Goal: Task Accomplishment & Management: Use online tool/utility

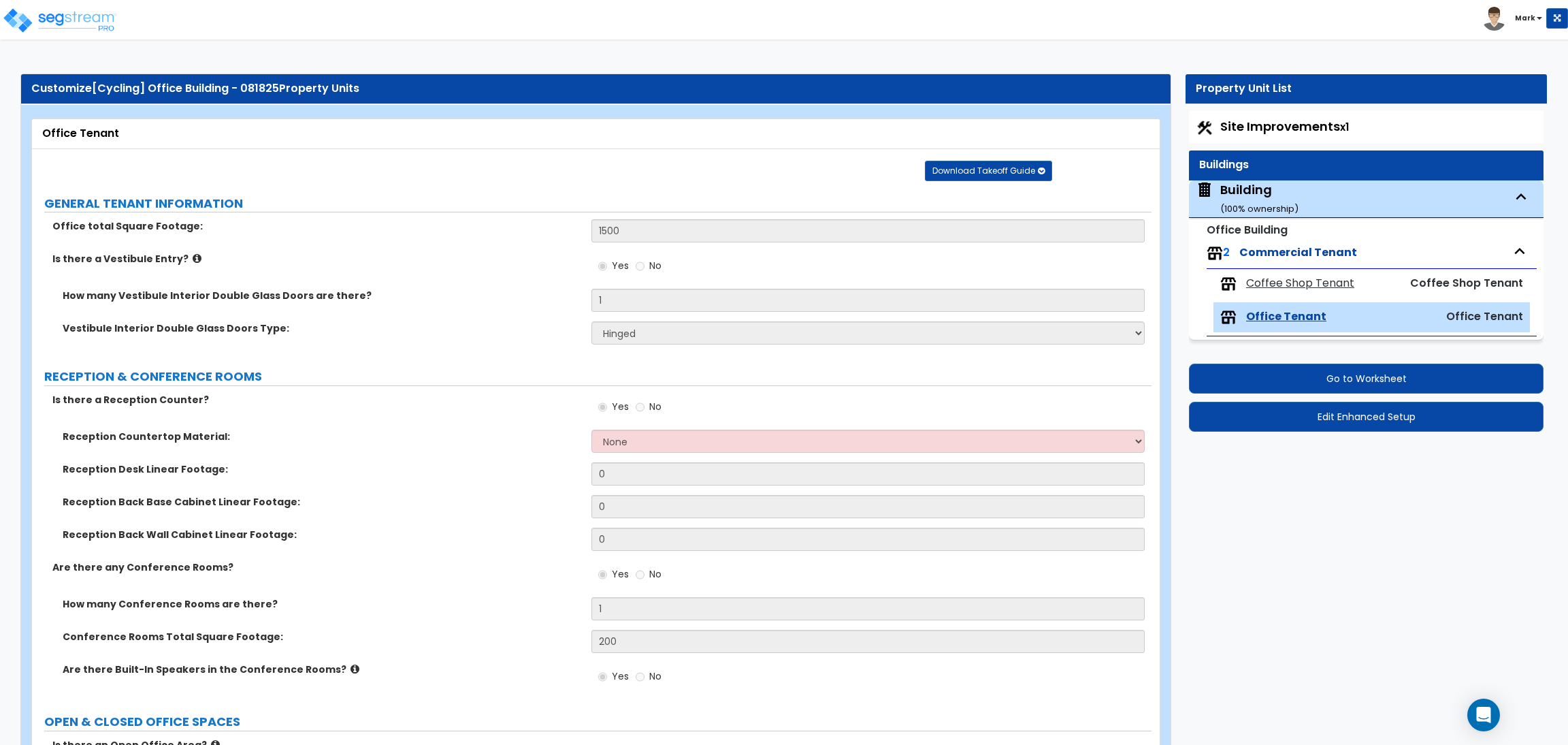
select select "1"
select select "2"
select select "1"
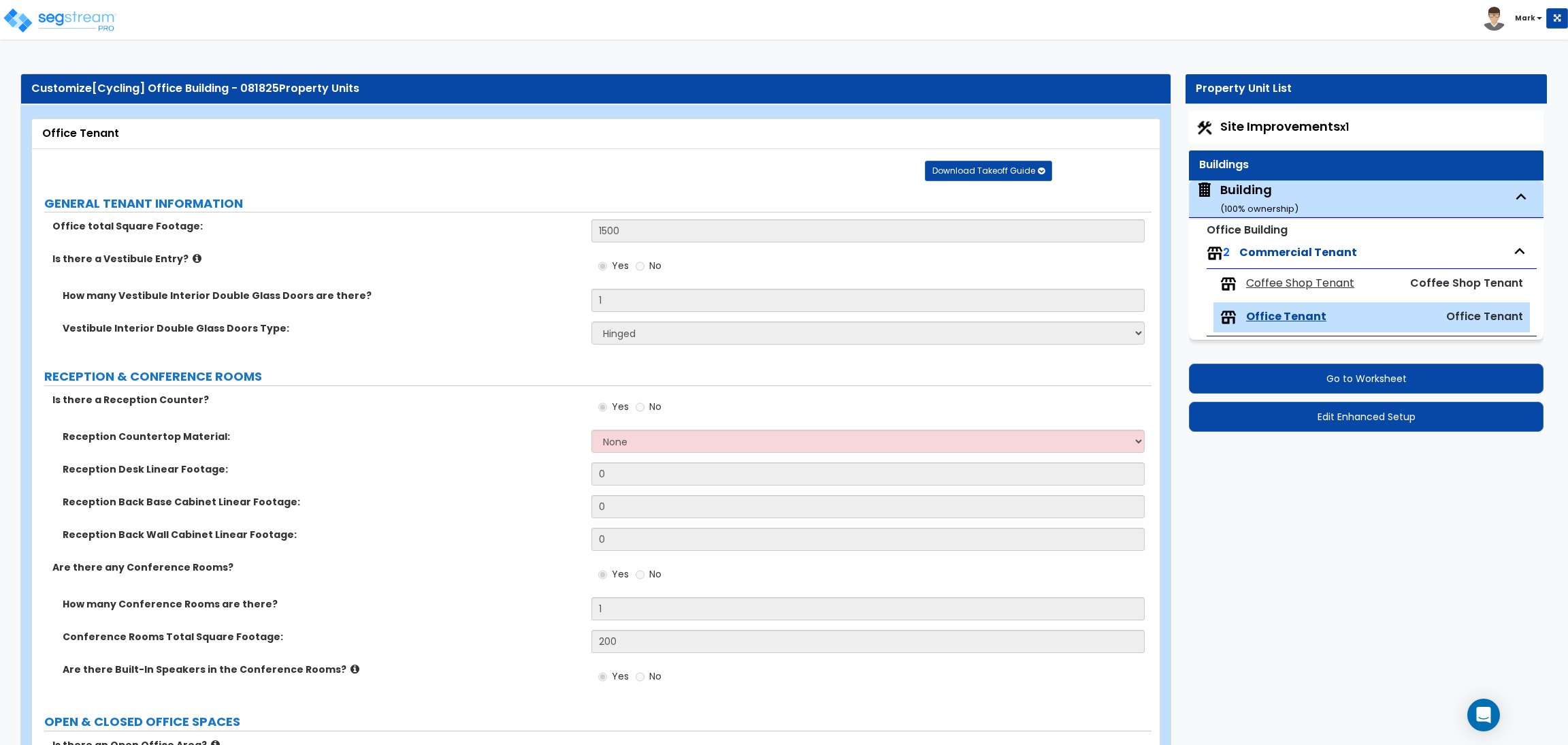
select select "7"
select select "2"
select select "3"
select select "1"
select select "5"
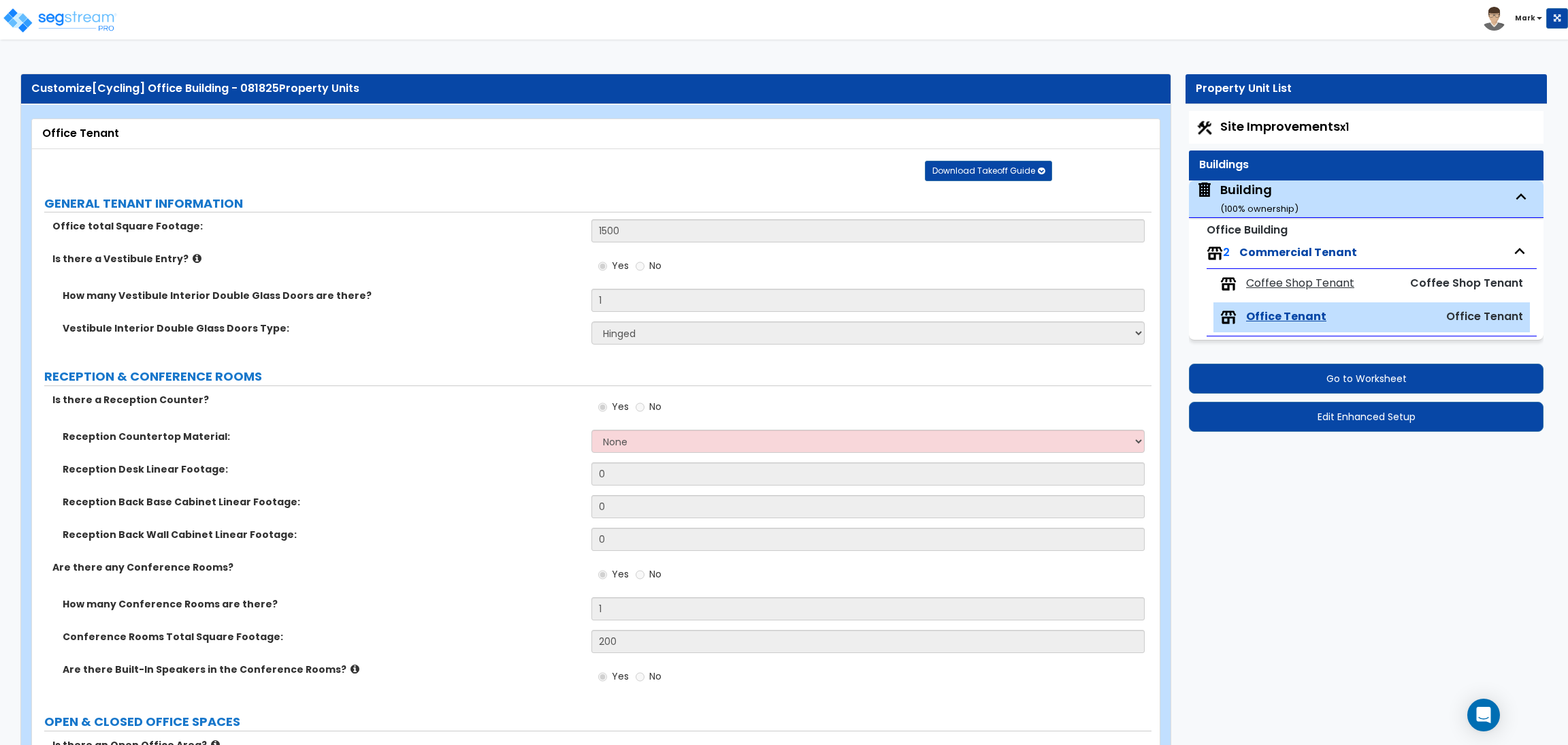
select select "5"
select select "2"
select select "4"
select select "2"
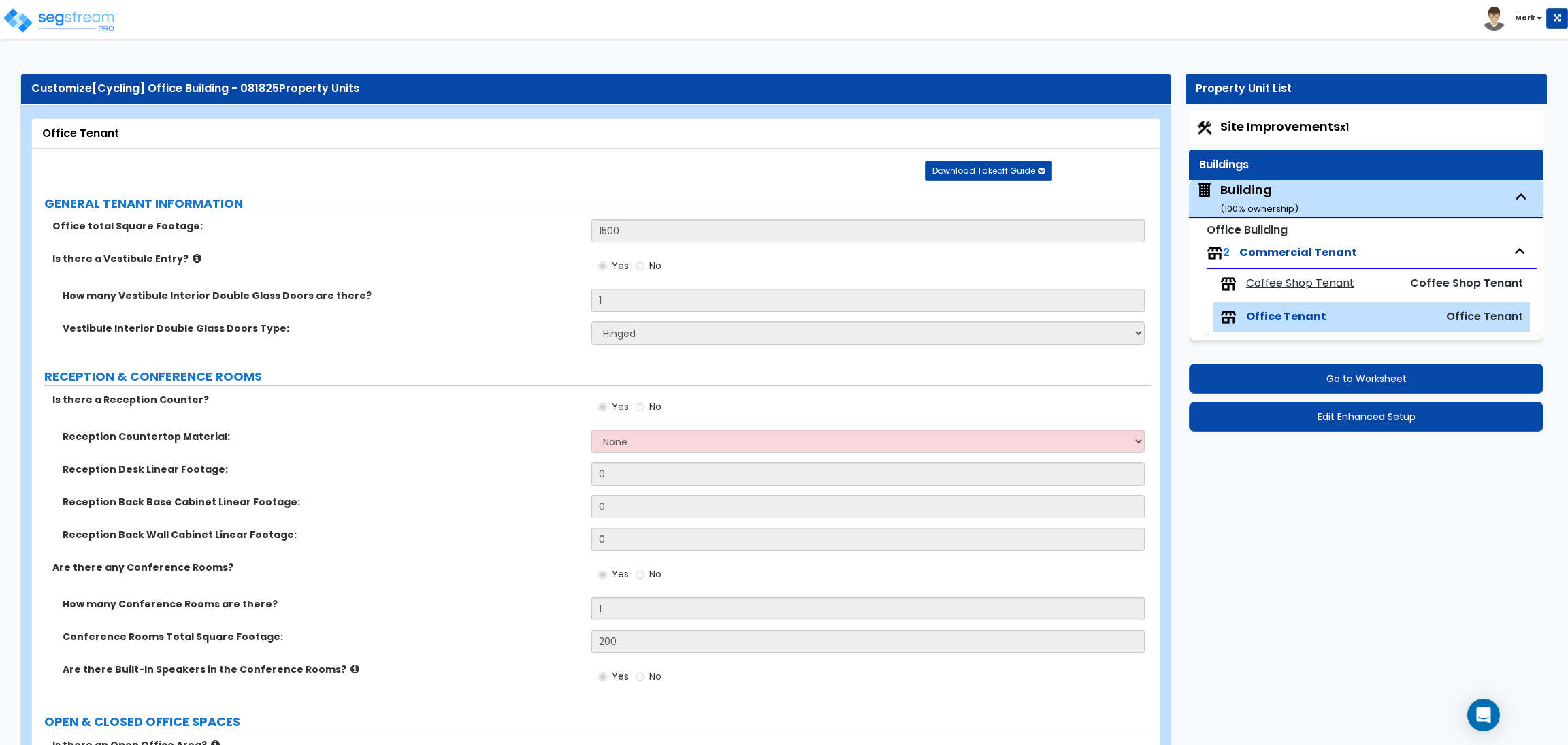
select select "1"
select select "6"
select select "2"
select select "4"
select select "1"
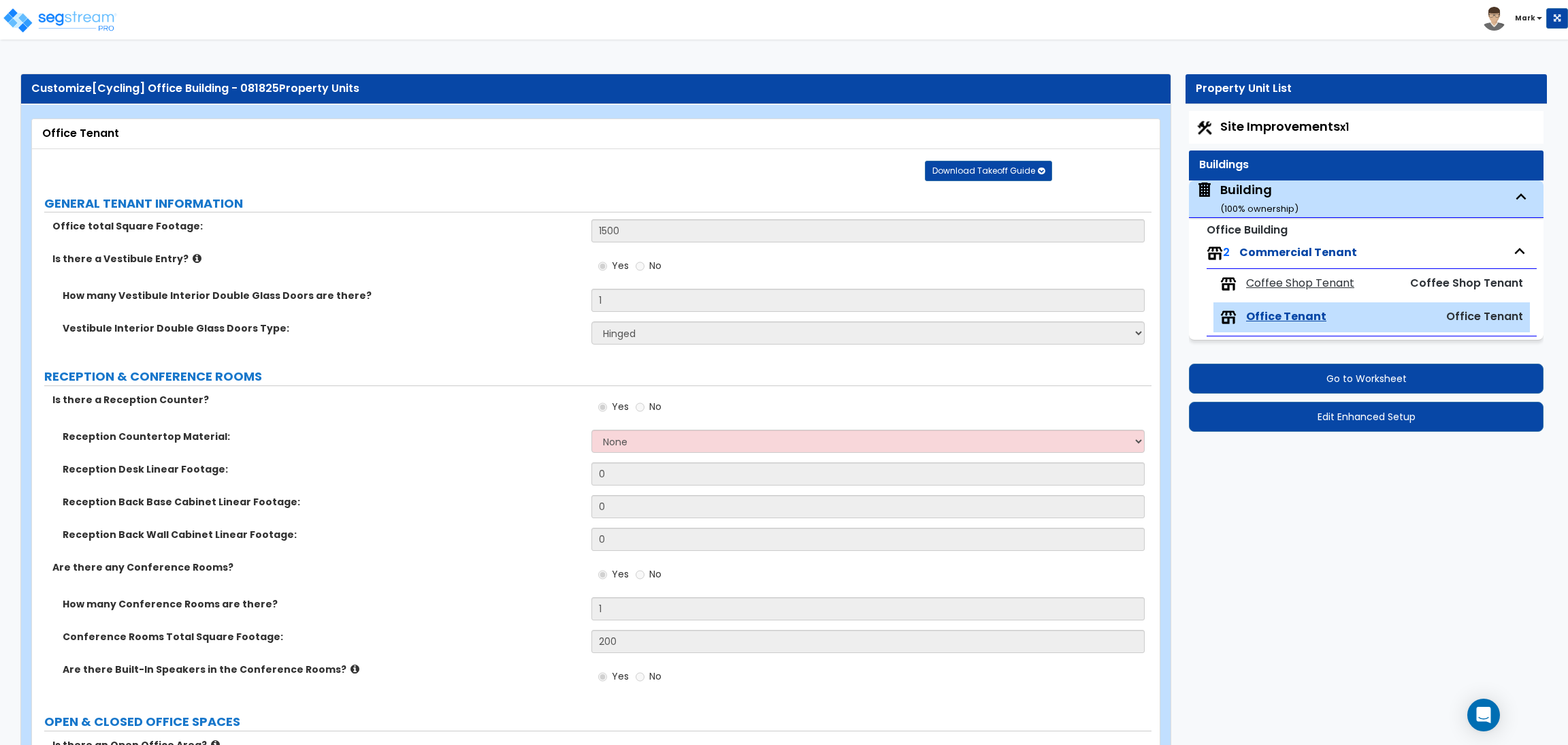
select select "2"
select select "1"
select select "2"
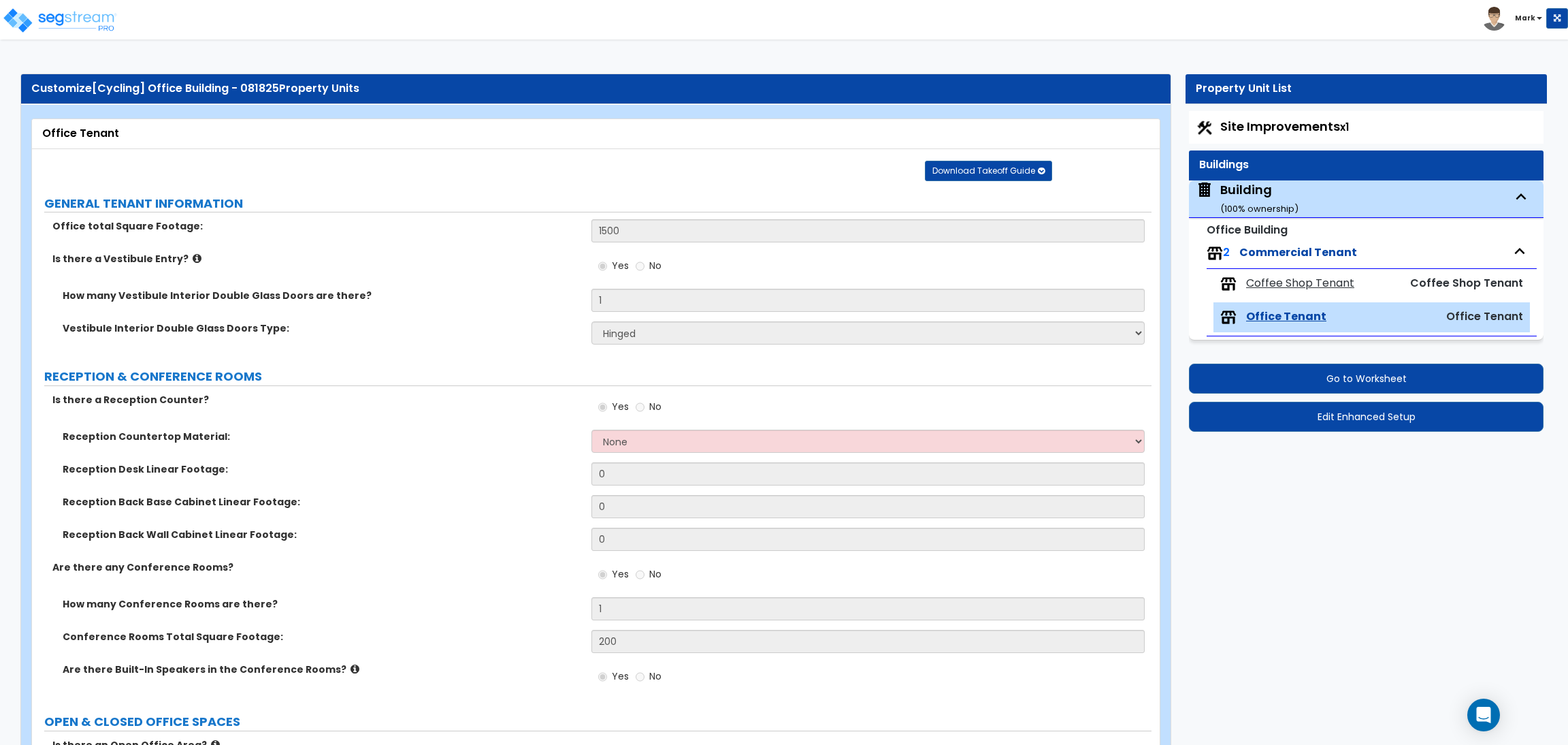
select select "2"
select select "3"
select select "1"
select select "2"
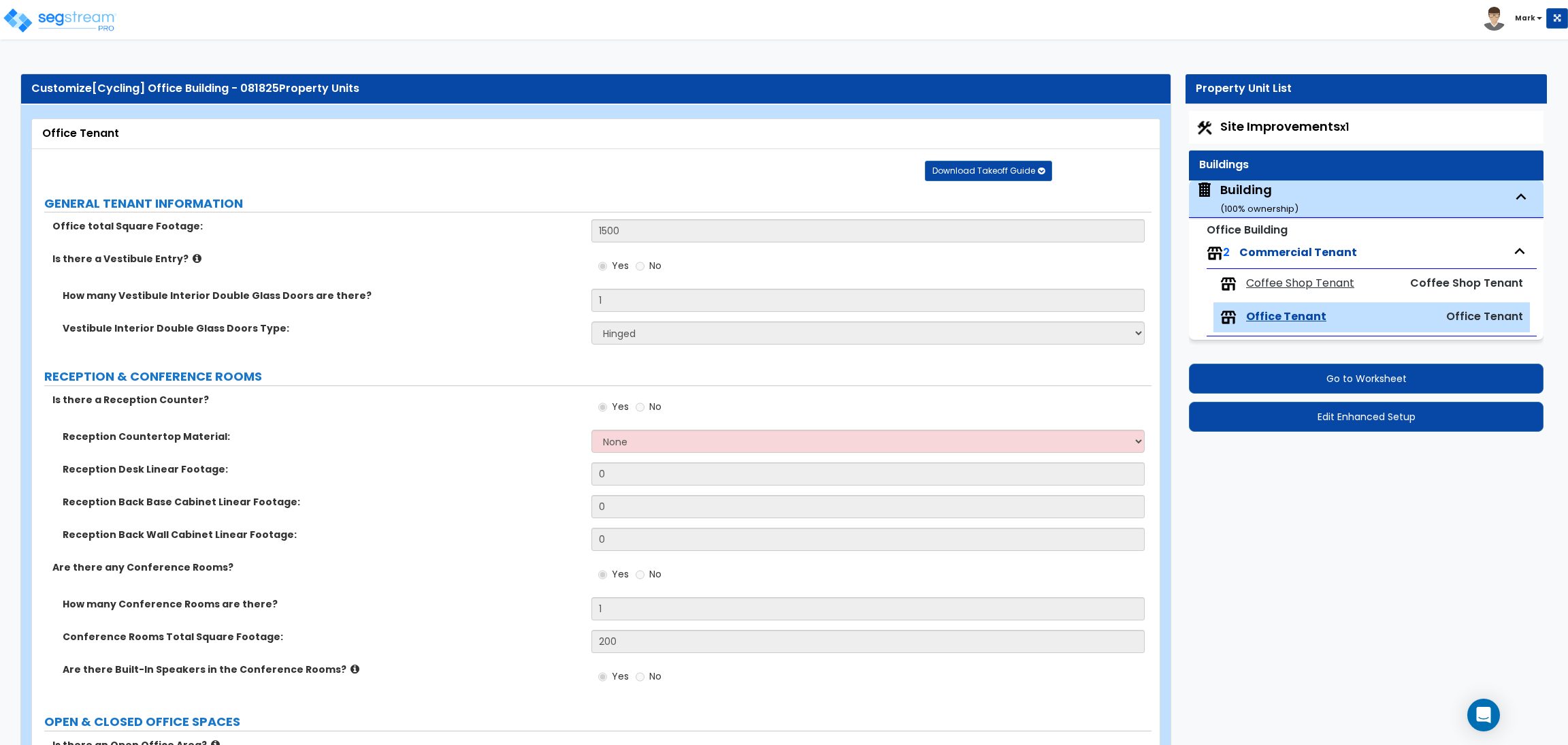
select select "2"
select select "1"
select select "2"
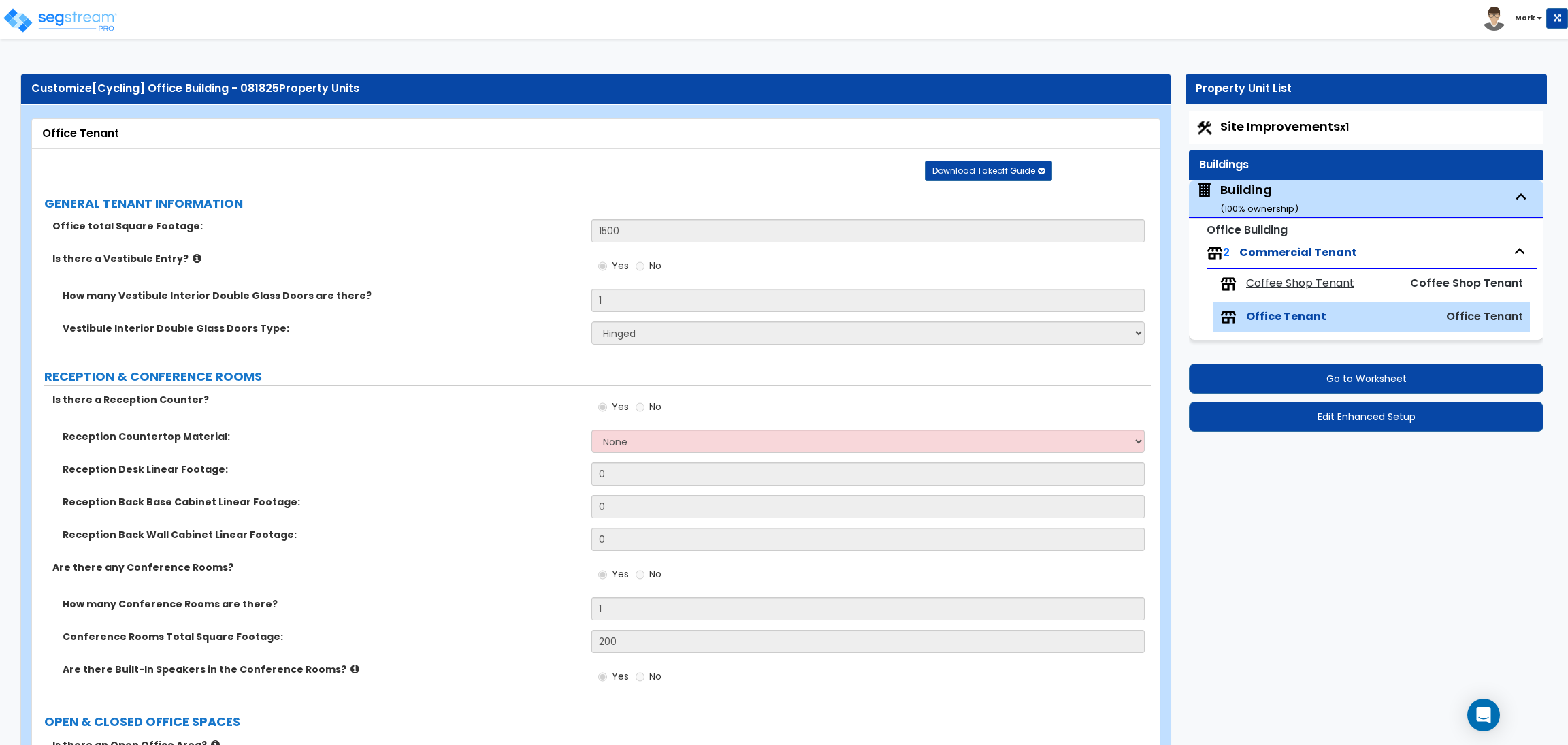
scroll to position [102, 0]
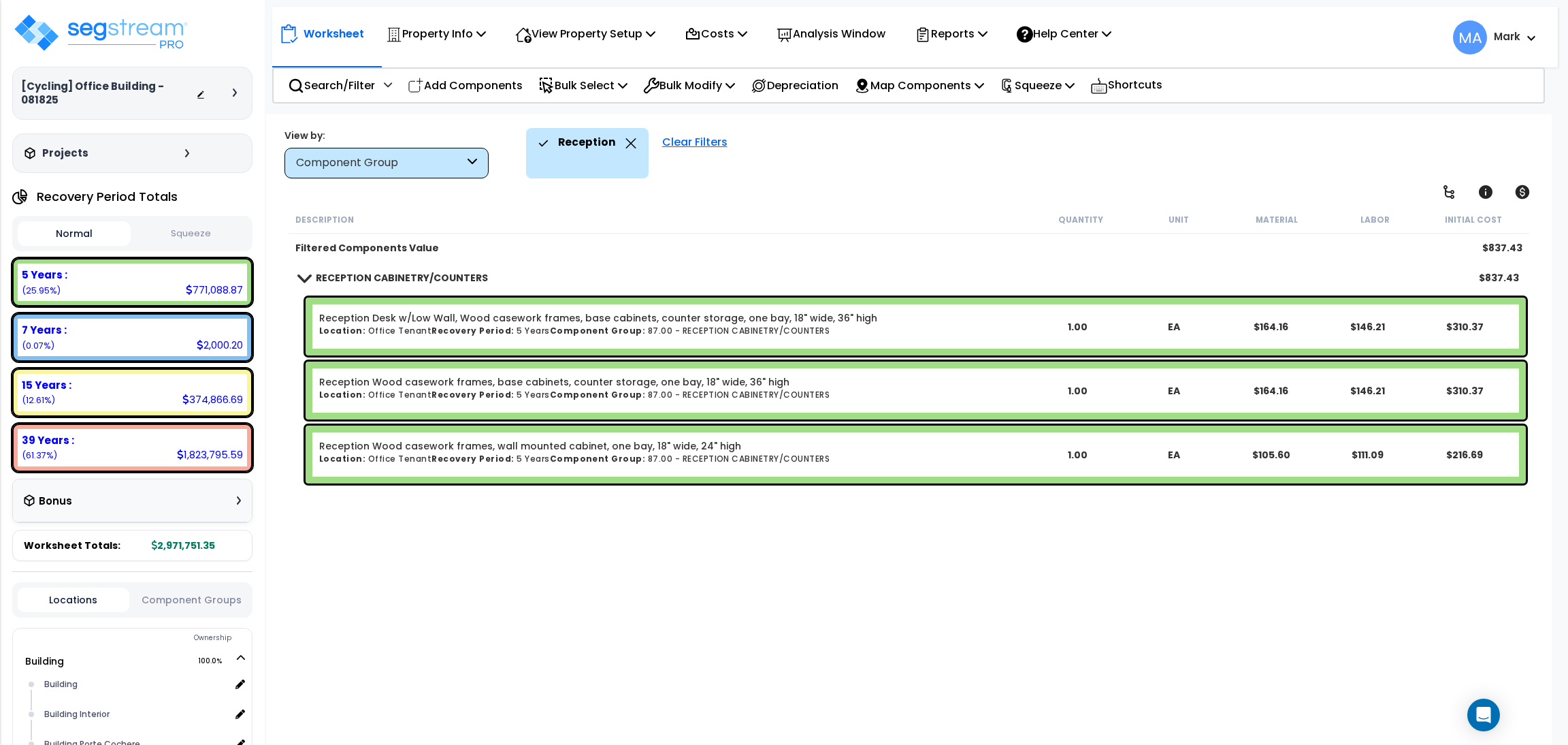
click at [372, 622] on div "Description Quantity Unit Material Labor Initial Cost Filtered Components Value…" at bounding box center [909, 455] width 1245 height 499
click at [628, 140] on icon at bounding box center [630, 143] width 10 height 10
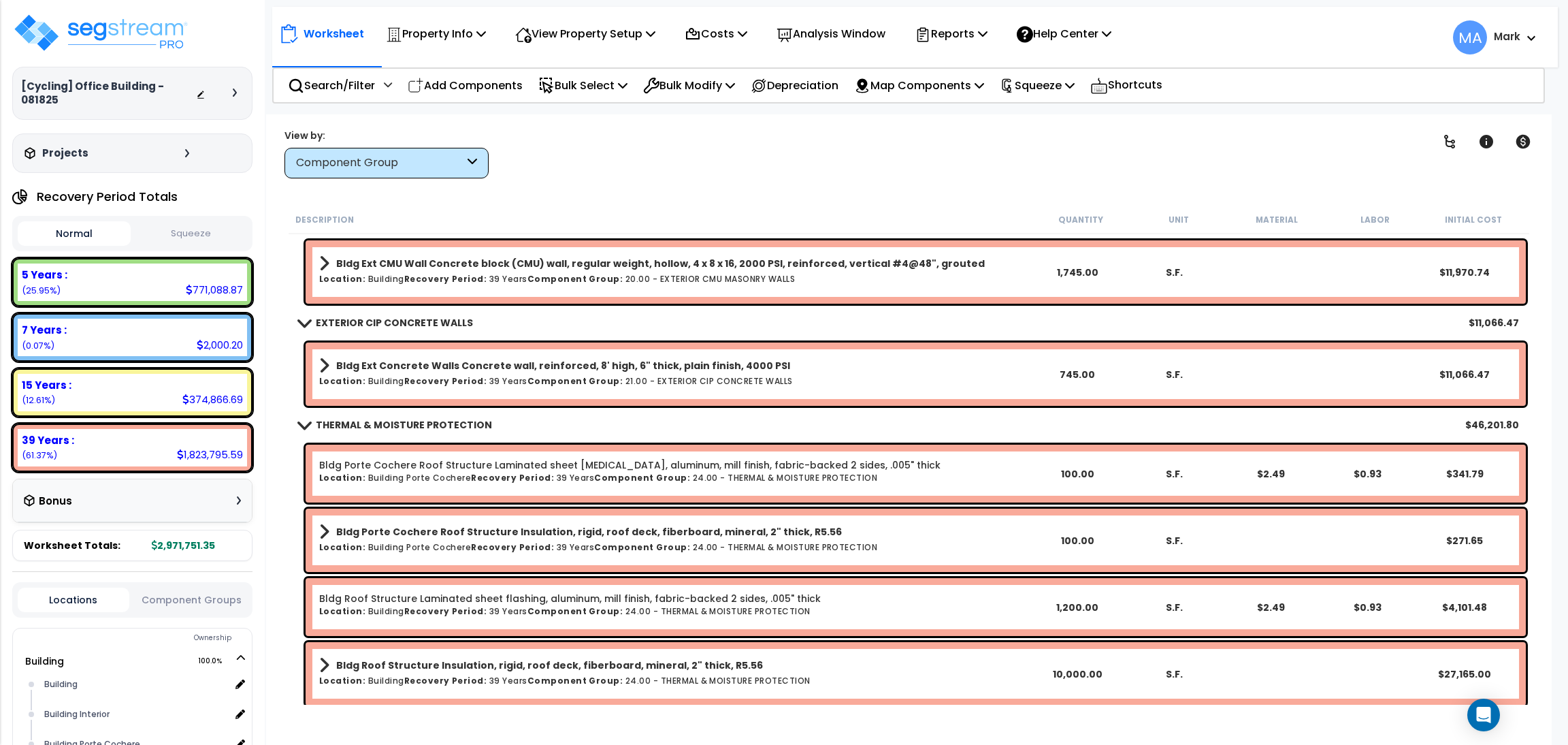
scroll to position [1327, 0]
